Goal: Check status

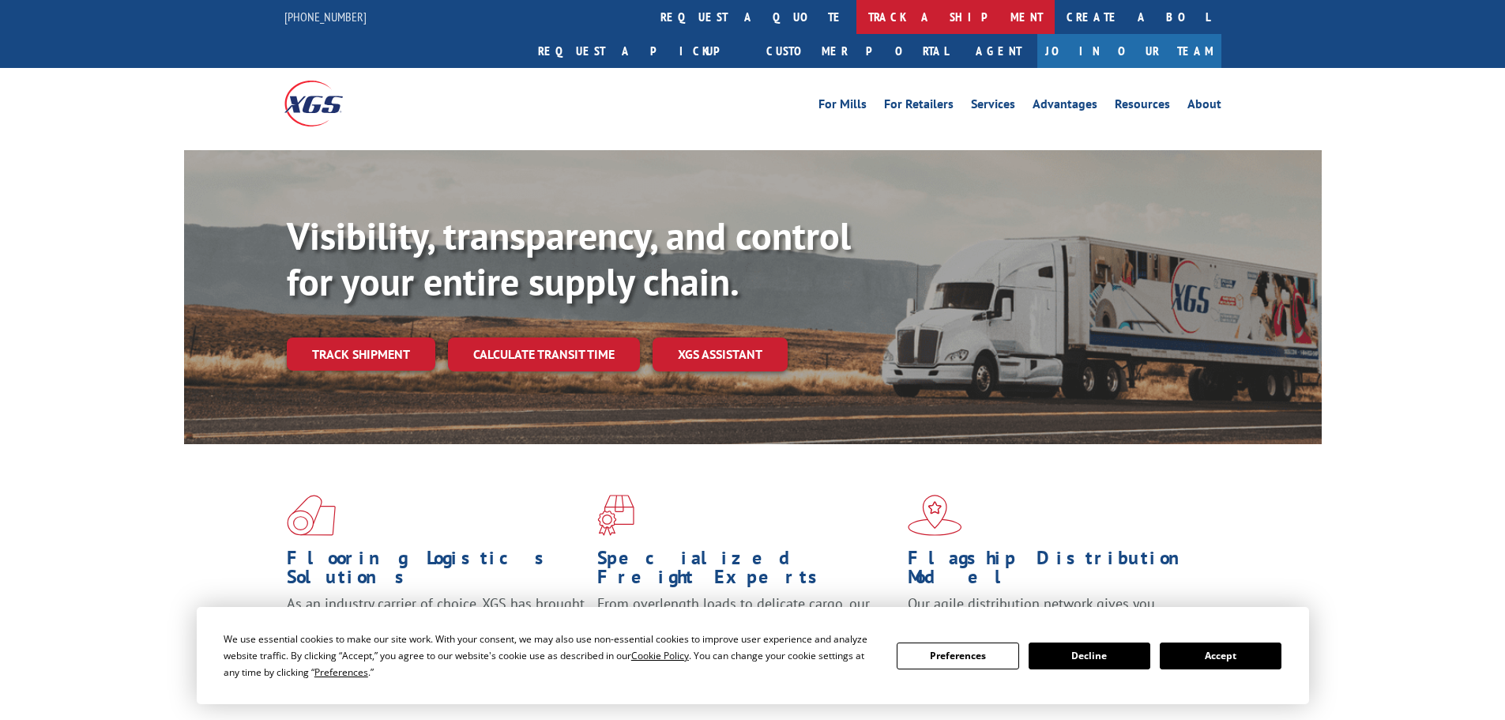
click at [857, 13] on link "track a shipment" at bounding box center [956, 17] width 198 height 34
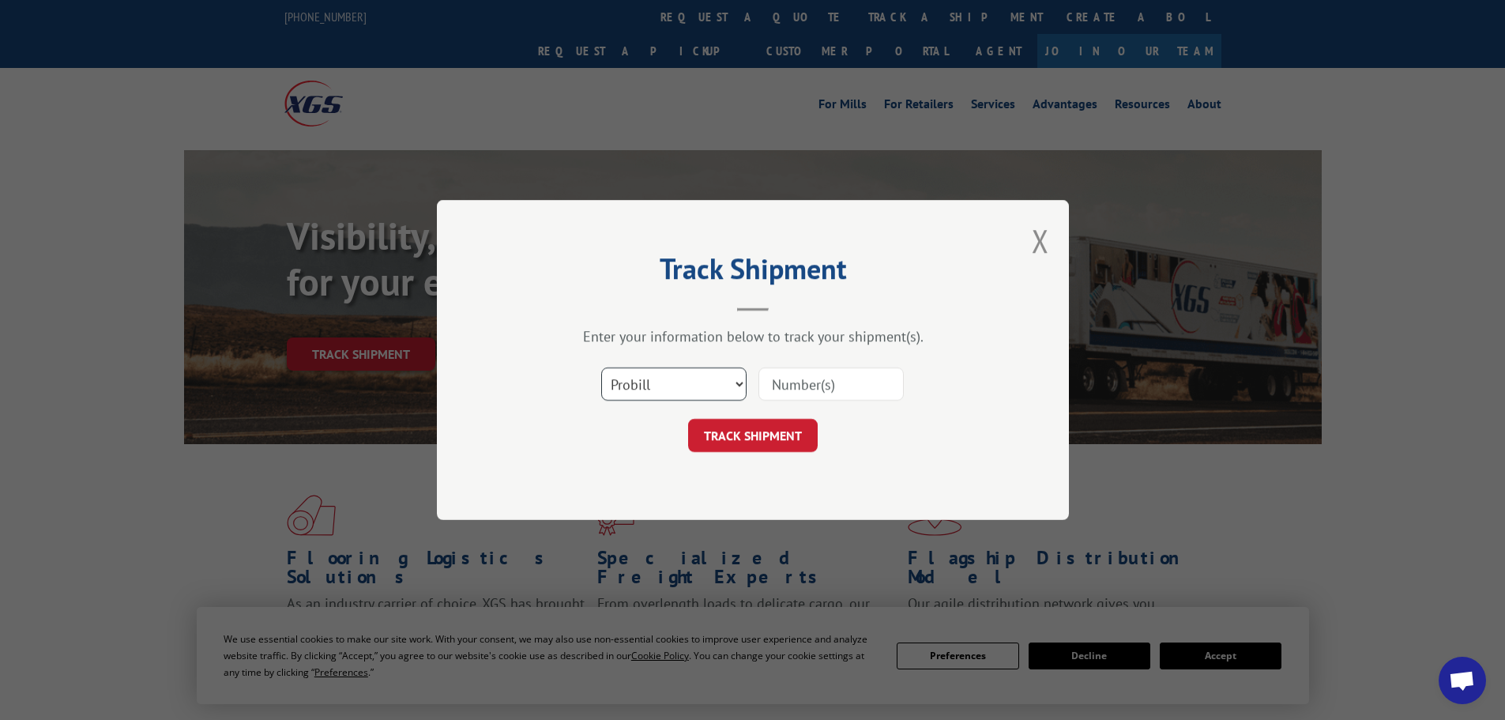
click at [718, 390] on select "Select category... Probill BOL PO" at bounding box center [673, 383] width 145 height 33
select select "bol"
click at [601, 367] on select "Select category... Probill BOL PO" at bounding box center [673, 383] width 145 height 33
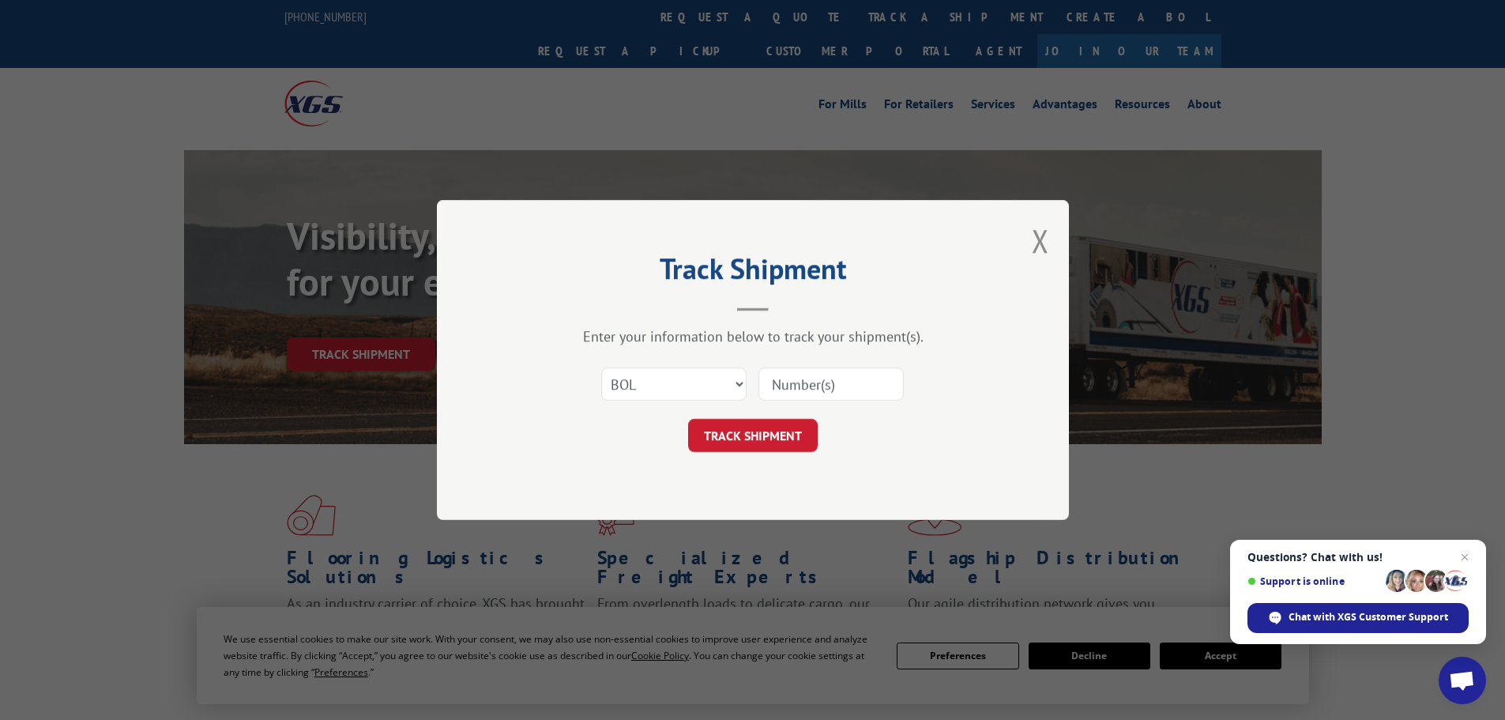
paste input "7058044"
type input "7058044"
click at [788, 432] on button "TRACK SHIPMENT" at bounding box center [753, 435] width 130 height 33
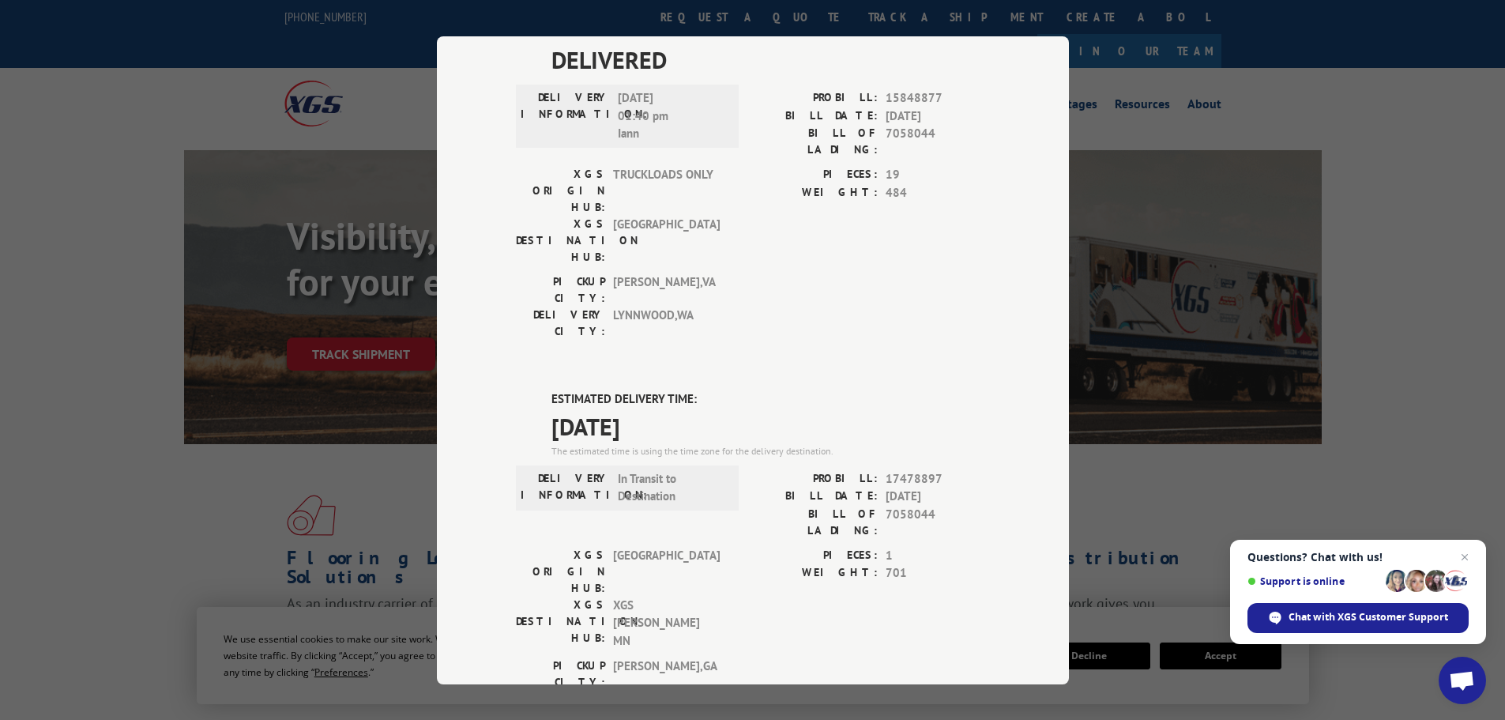
scroll to position [474, 0]
click at [1077, 364] on div "Track Shipment DELIVERED DELIVERY INFORMATION: [DATE] 09:12 am [PERSON_NAME] PR…" at bounding box center [752, 360] width 1505 height 720
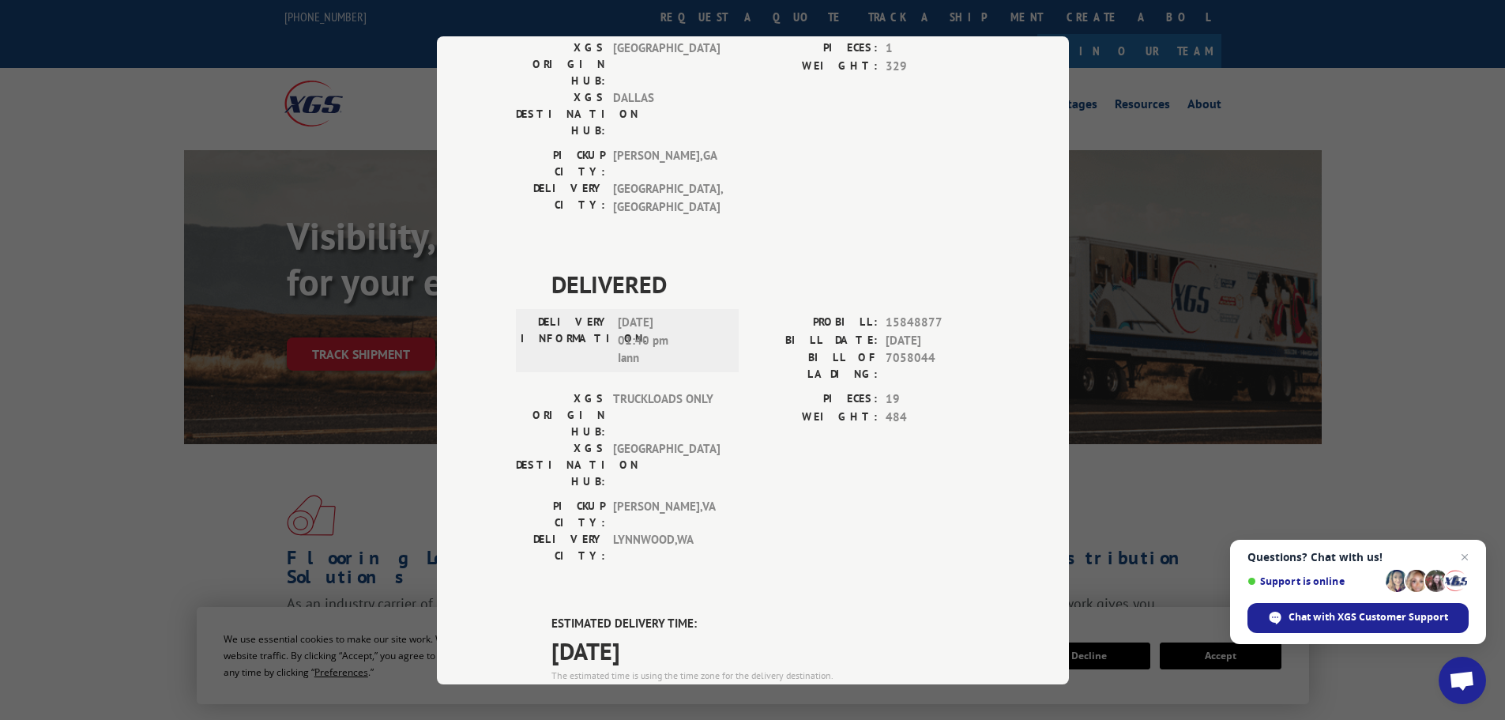
scroll to position [0, 0]
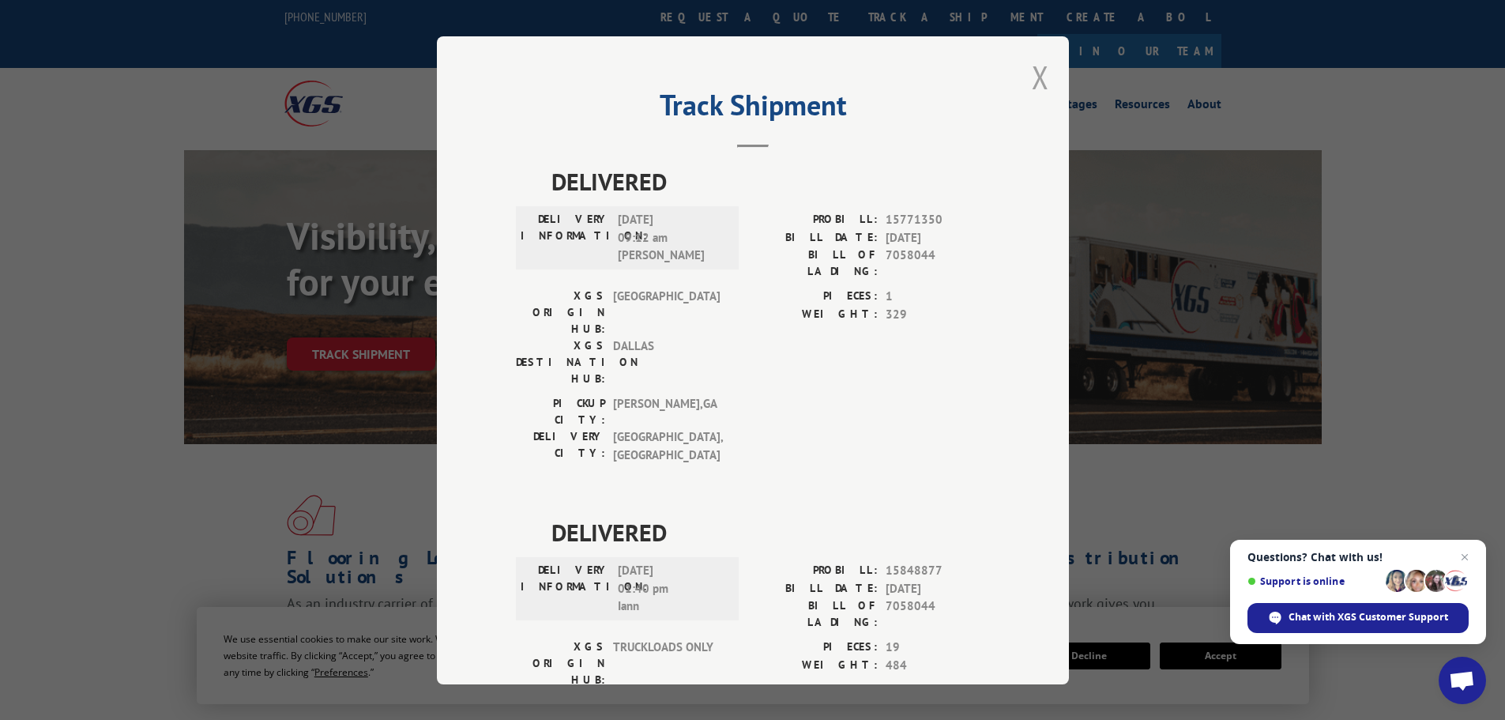
click at [1038, 71] on button "Close modal" at bounding box center [1040, 77] width 17 height 42
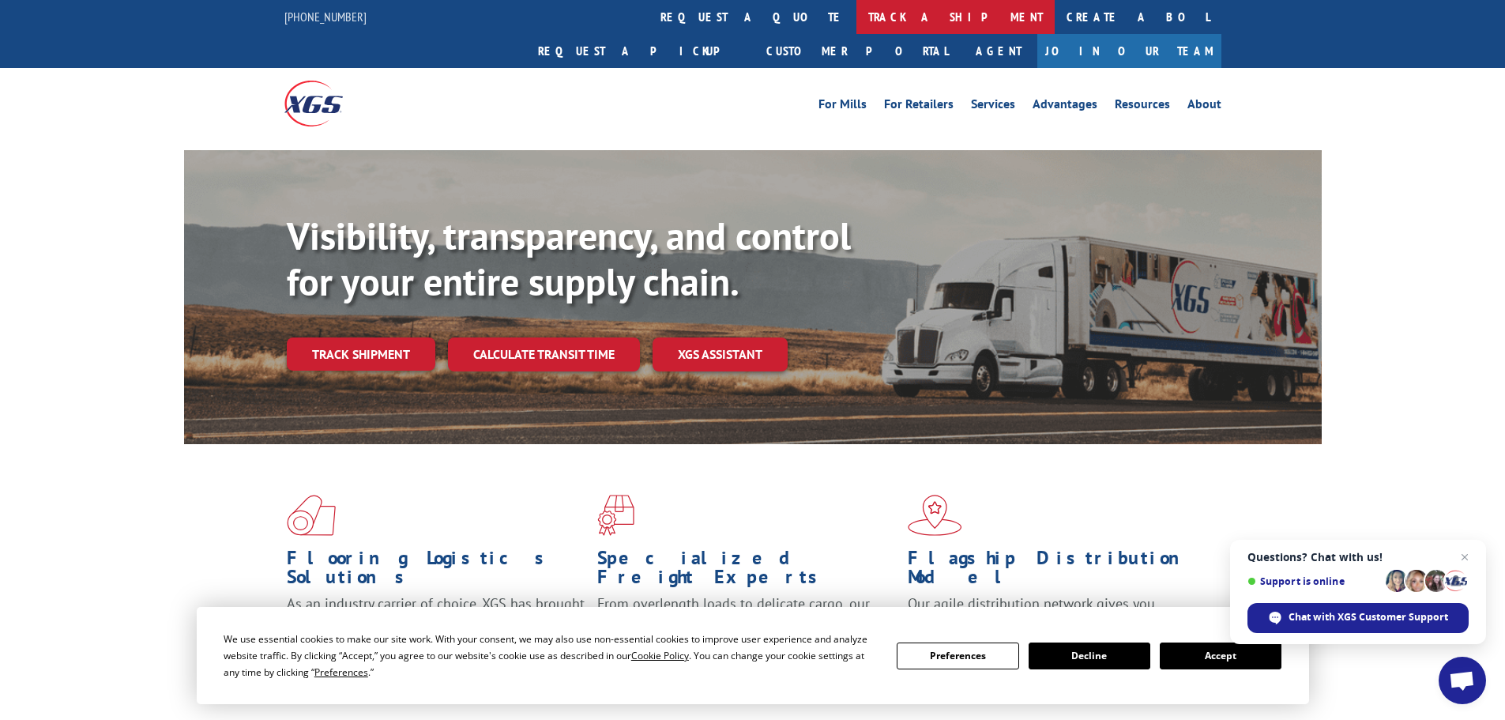
click at [857, 13] on link "track a shipment" at bounding box center [956, 17] width 198 height 34
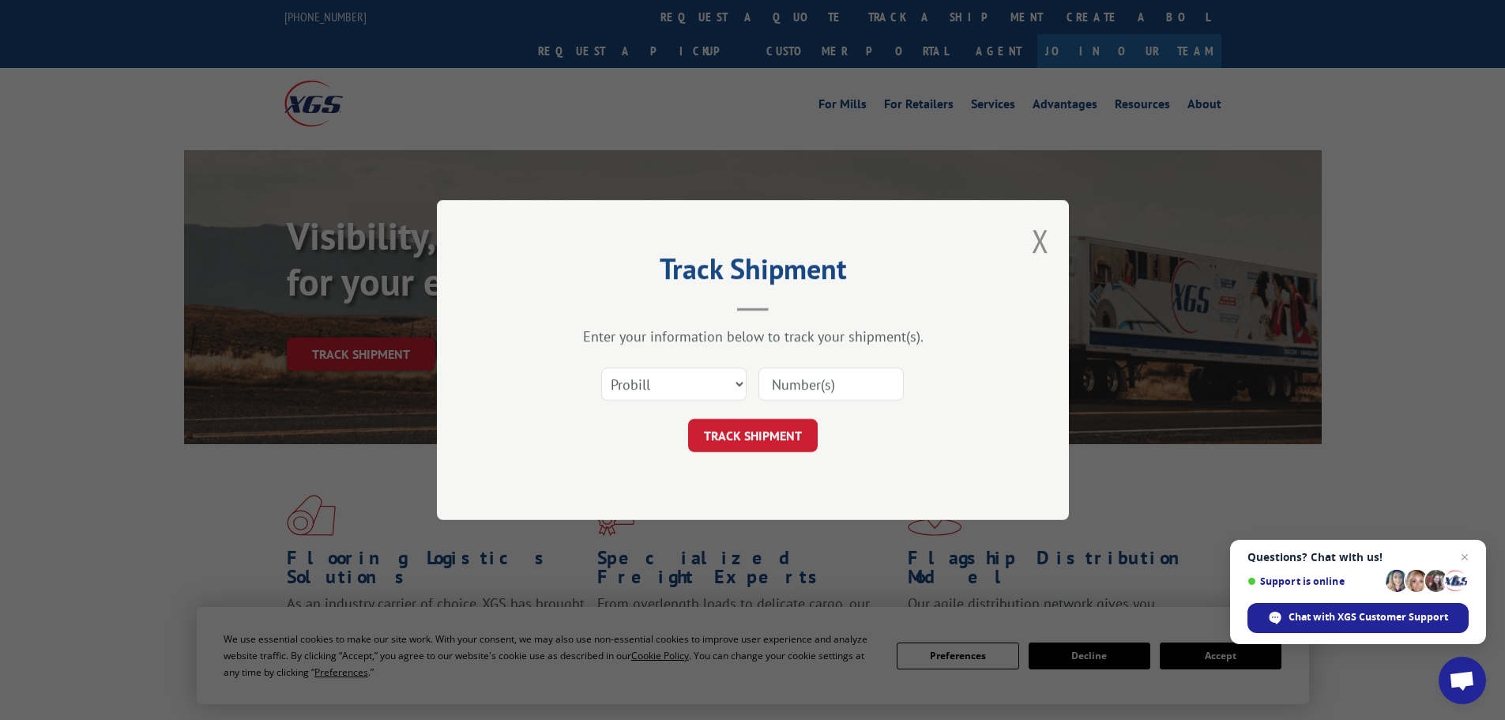
drag, startPoint x: 714, startPoint y: 380, endPoint x: 715, endPoint y: 405, distance: 25.3
click at [715, 405] on div "Select category... Probill BOL PO" at bounding box center [753, 384] width 474 height 52
click at [684, 396] on select "Select category... Probill BOL PO" at bounding box center [673, 383] width 145 height 33
select select "bol"
click at [601, 367] on select "Select category... Probill BOL PO" at bounding box center [673, 383] width 145 height 33
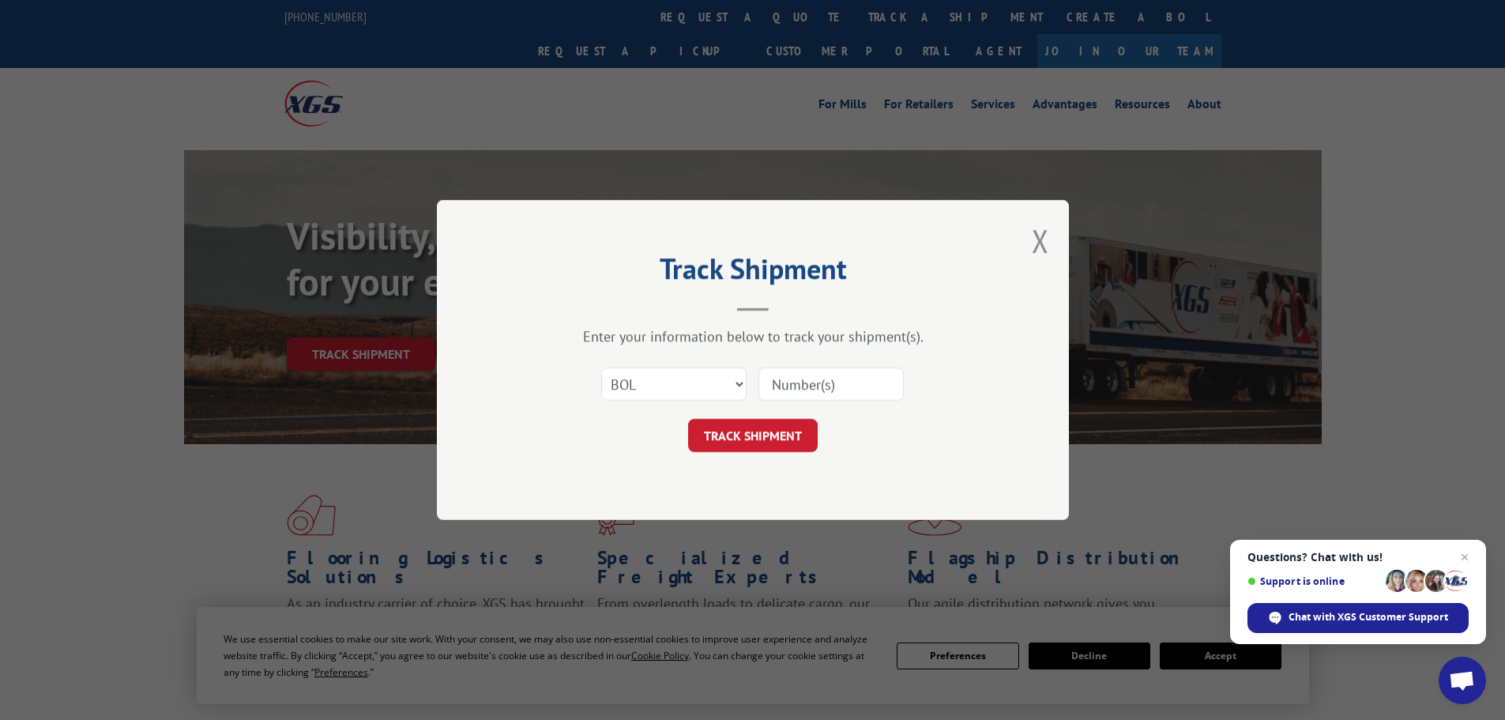
paste input "7056707"
type input "7056707"
click at [795, 446] on button "TRACK SHIPMENT" at bounding box center [753, 435] width 130 height 33
